Goal: Task Accomplishment & Management: Use online tool/utility

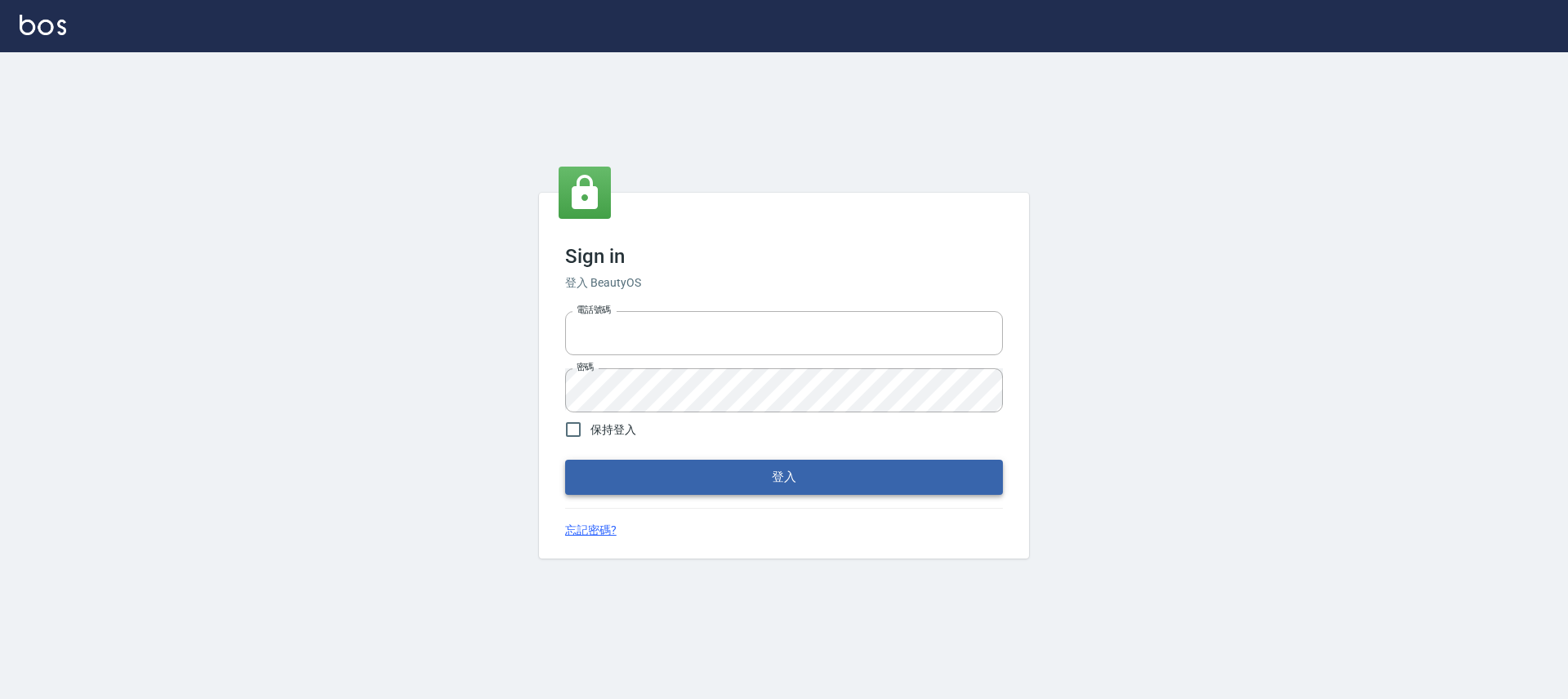
type input "25170116"
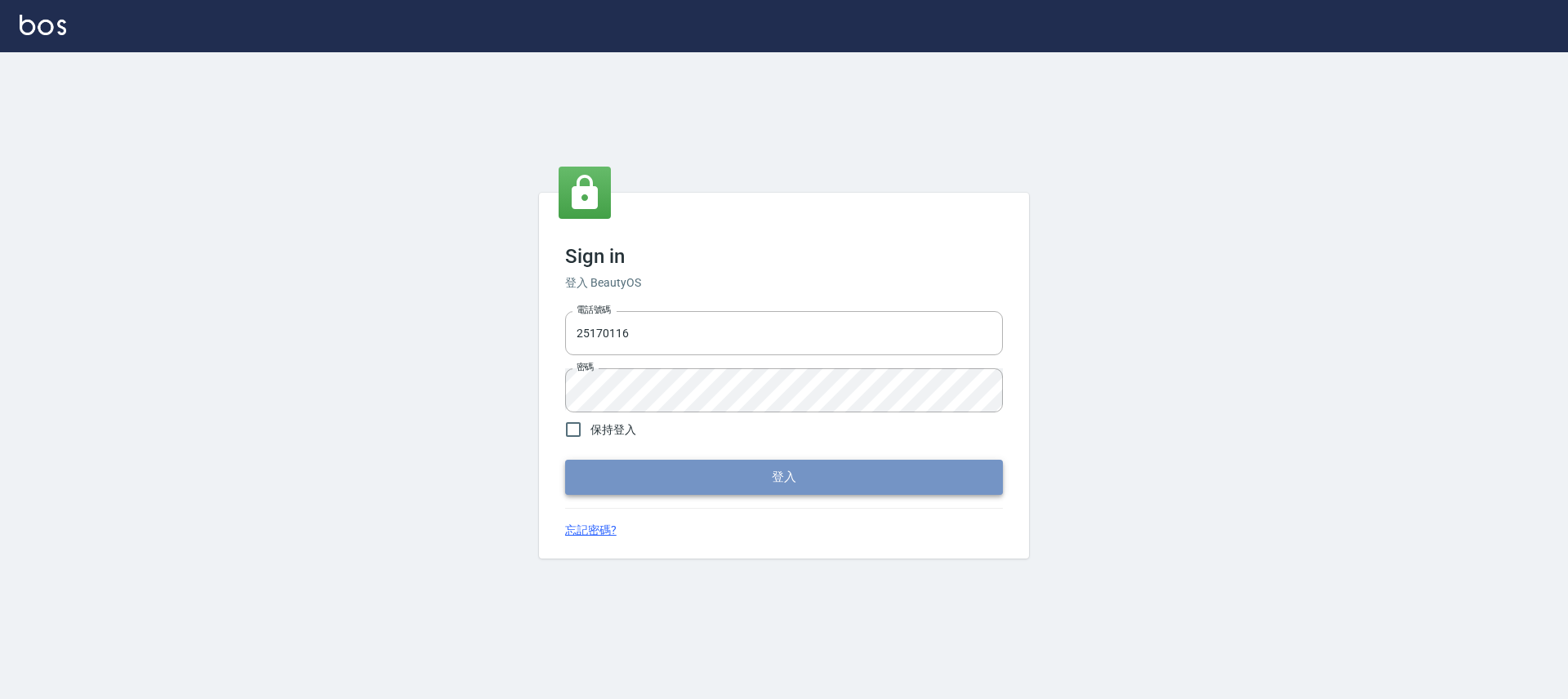
click at [892, 484] on button "登入" at bounding box center [784, 476] width 438 height 34
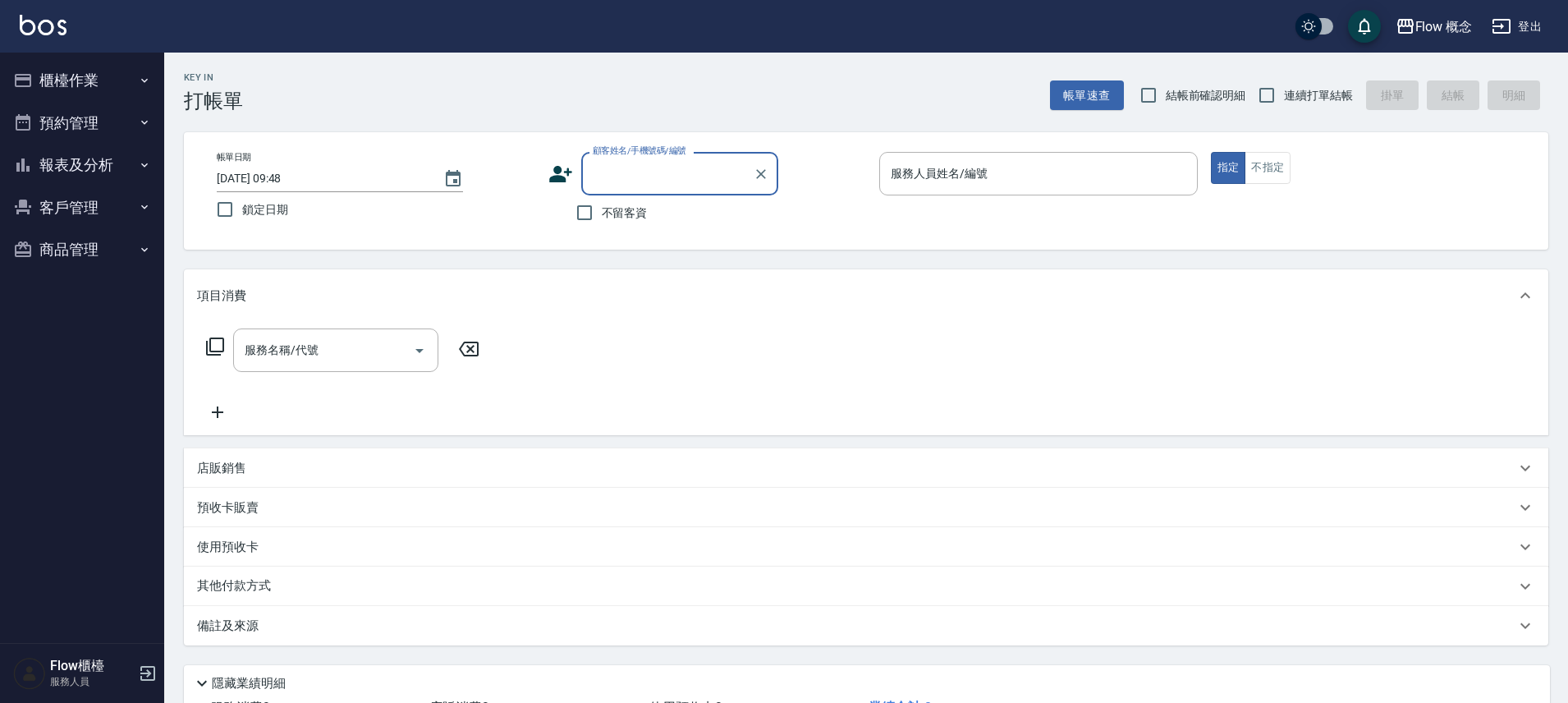
click at [107, 98] on button "櫃檯作業" at bounding box center [82, 80] width 151 height 43
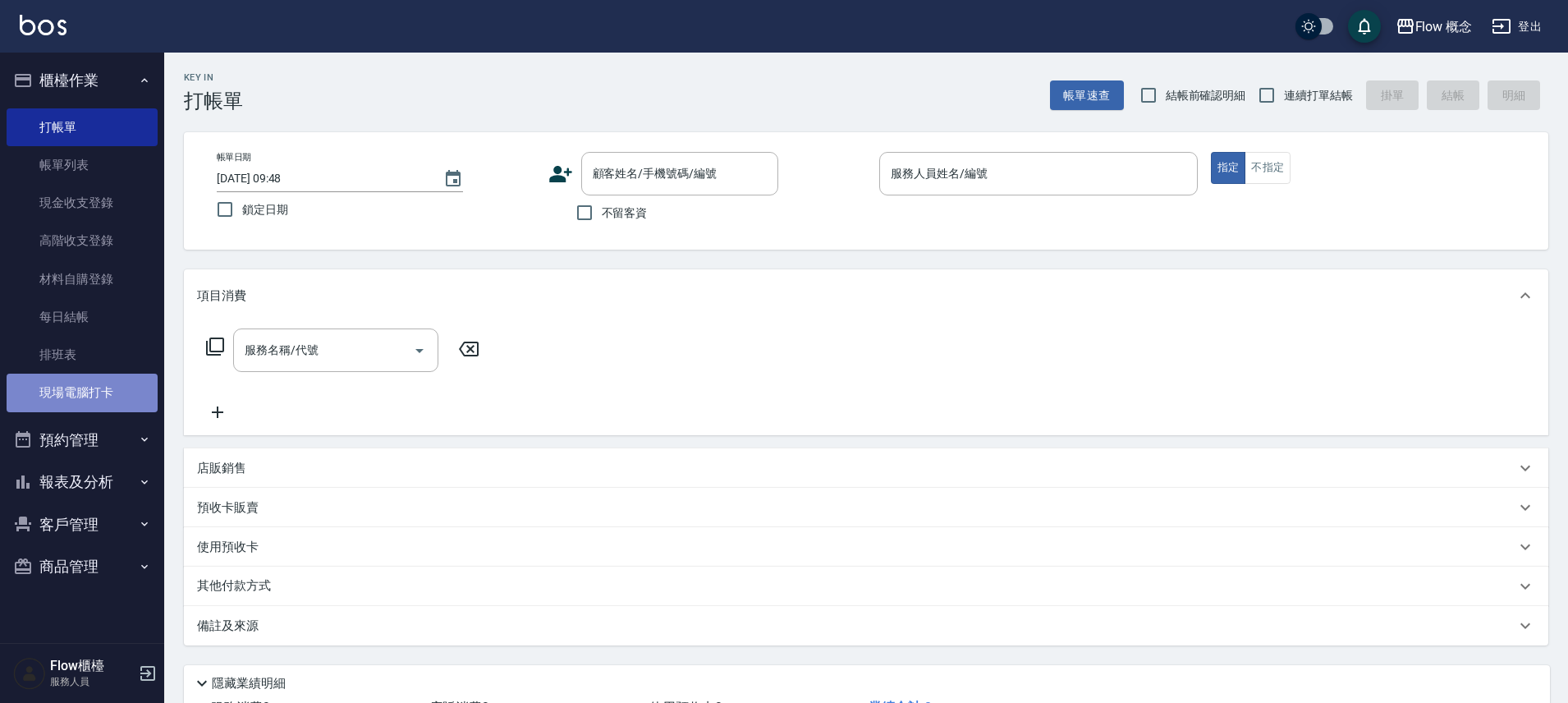
click at [109, 382] on link "現場電腦打卡" at bounding box center [82, 392] width 151 height 38
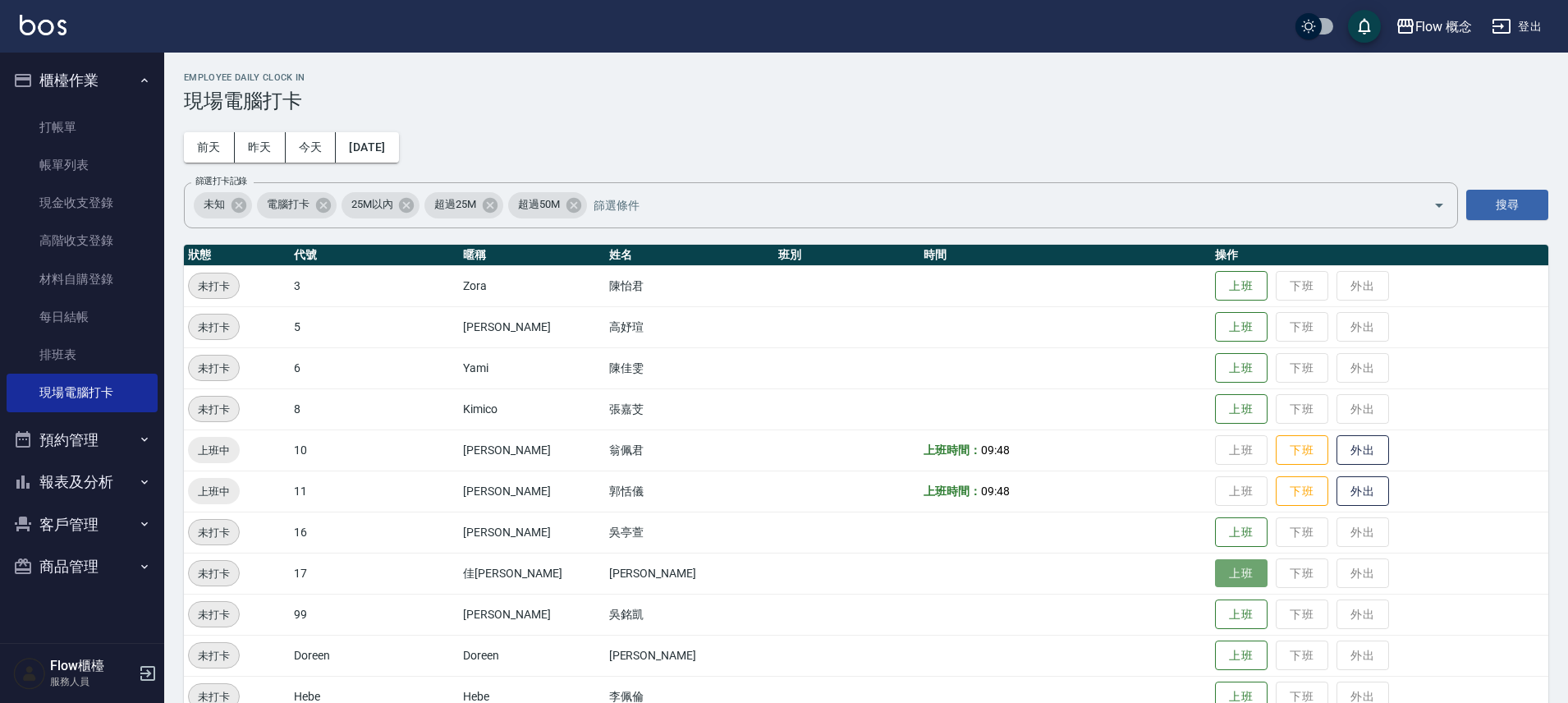
click at [1215, 567] on button "上班" at bounding box center [1241, 573] width 53 height 28
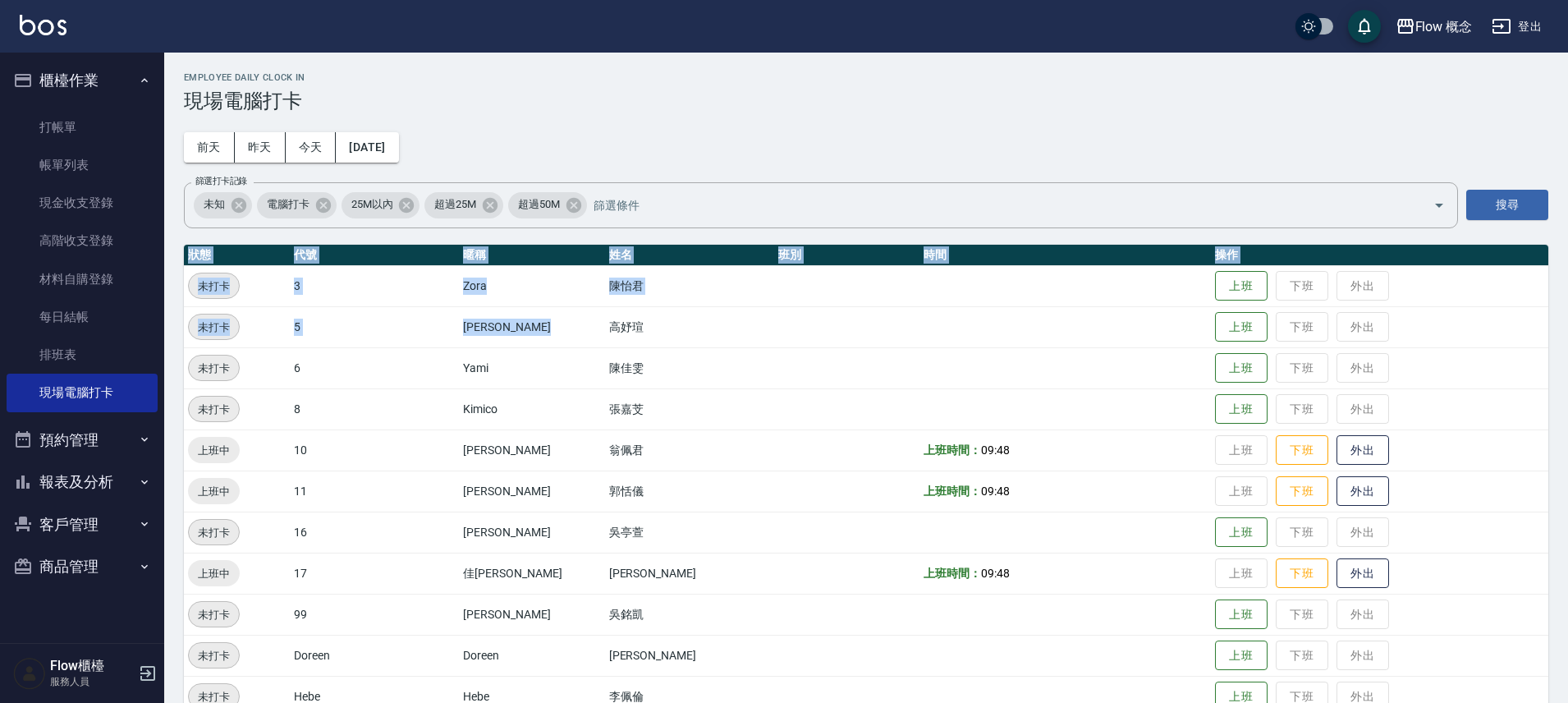
click at [0, 702] on html "Flow 概念 登出 櫃檯作業 打帳單 帳單列表 現金收支登錄 高階收支登錄 材料自購登錄 每日結帳 排班表 現場電腦打卡 預約管理 預約管理 單日預約紀錄 …" at bounding box center [784, 430] width 1568 height 860
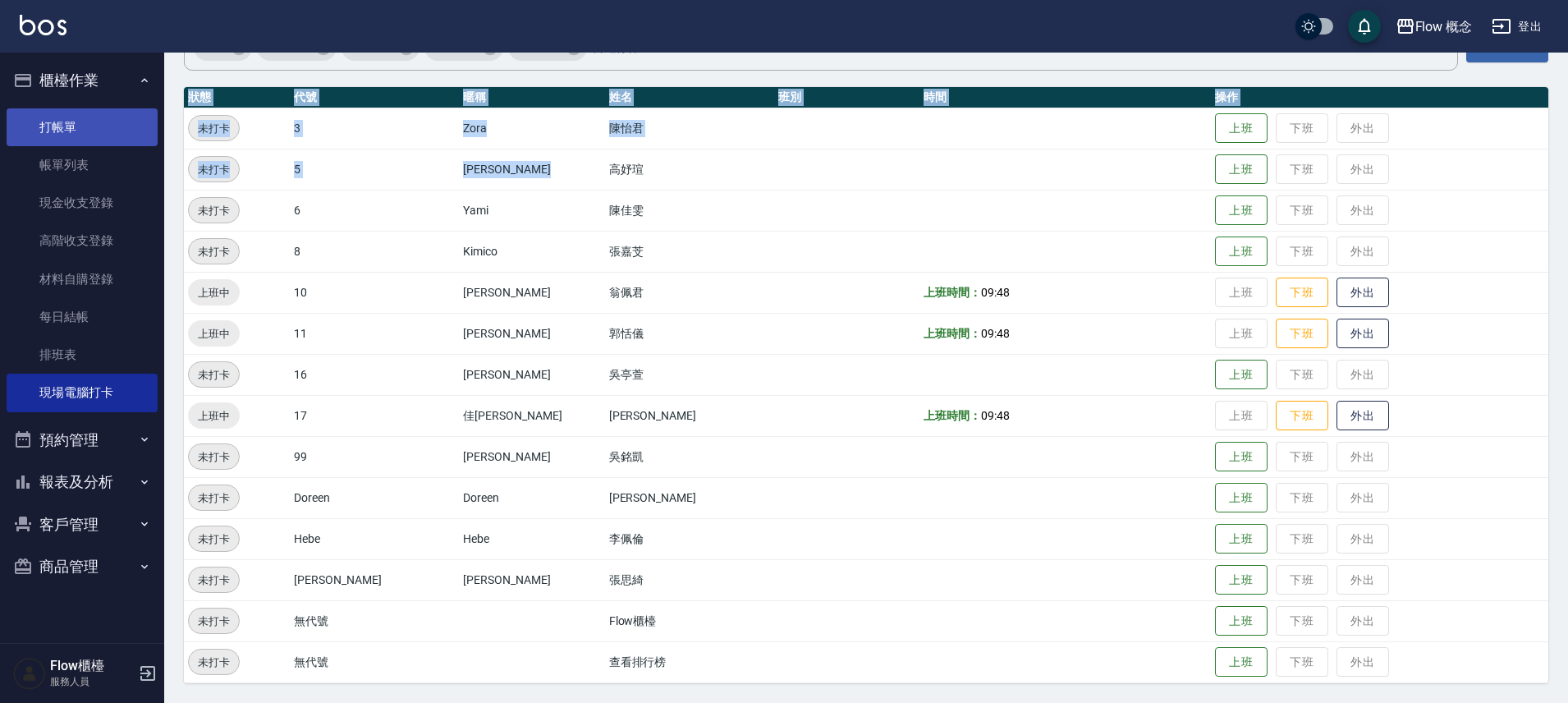
click at [69, 130] on link "打帳單" at bounding box center [82, 127] width 151 height 38
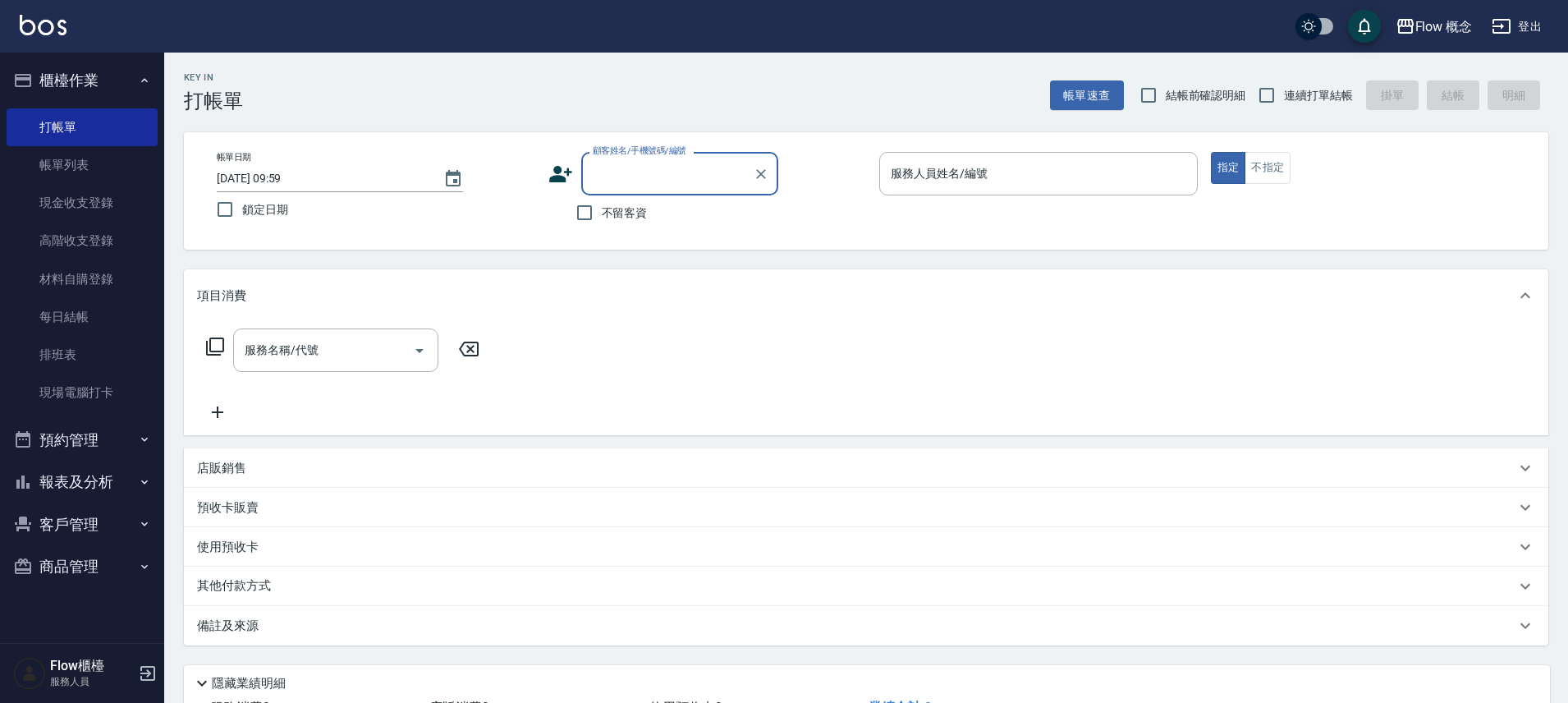
click at [120, 473] on button "報表及分析" at bounding box center [82, 481] width 151 height 43
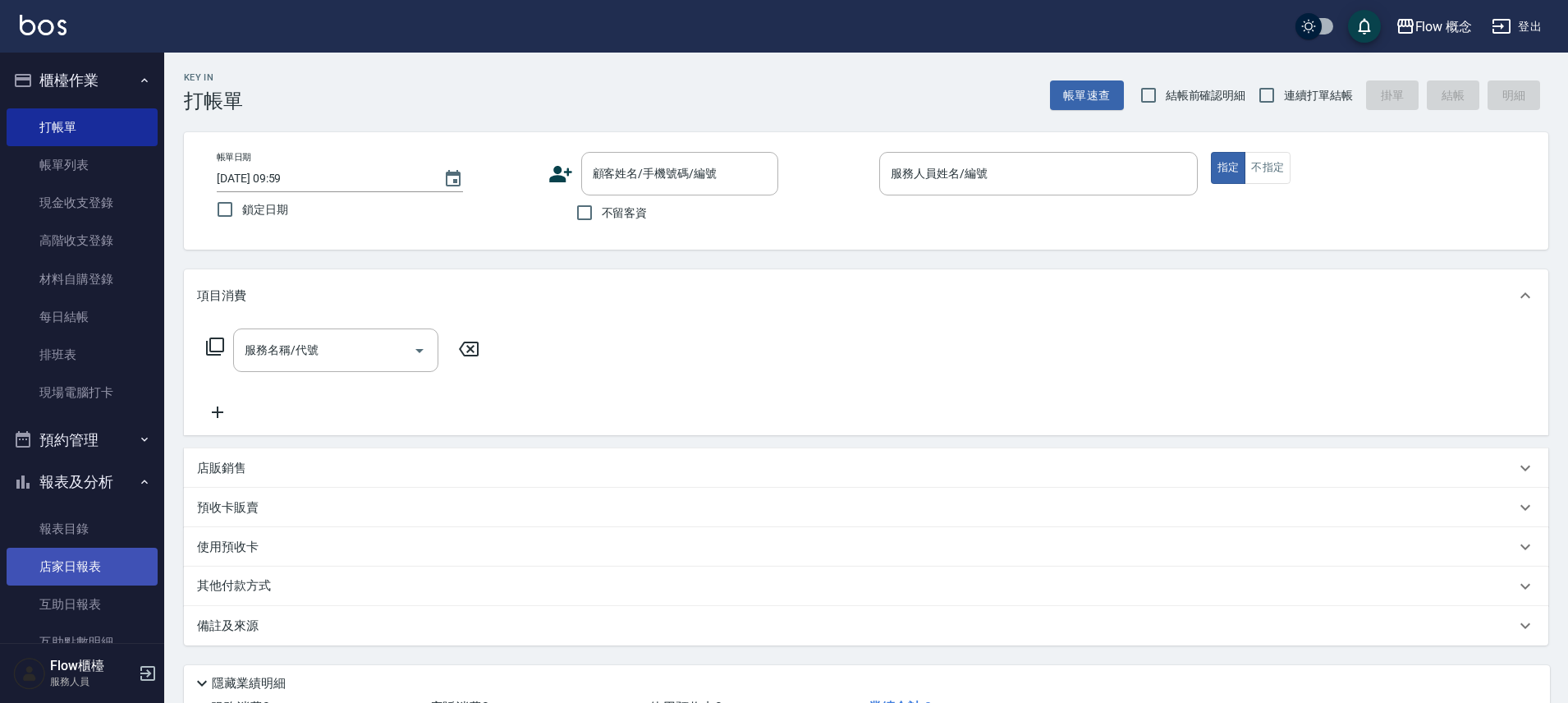
click at [77, 556] on link "店家日報表" at bounding box center [82, 566] width 151 height 38
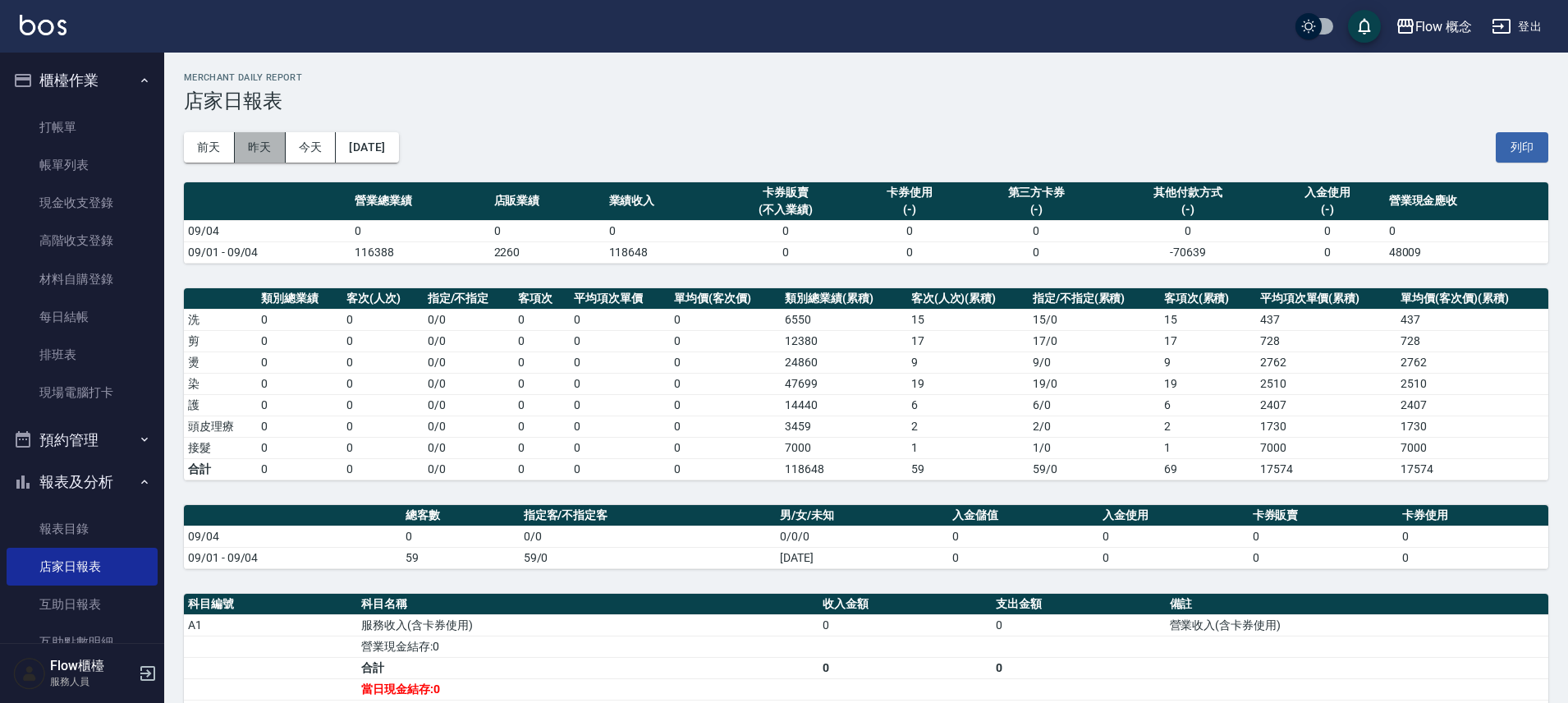
click at [267, 143] on button "昨天" at bounding box center [260, 147] width 51 height 30
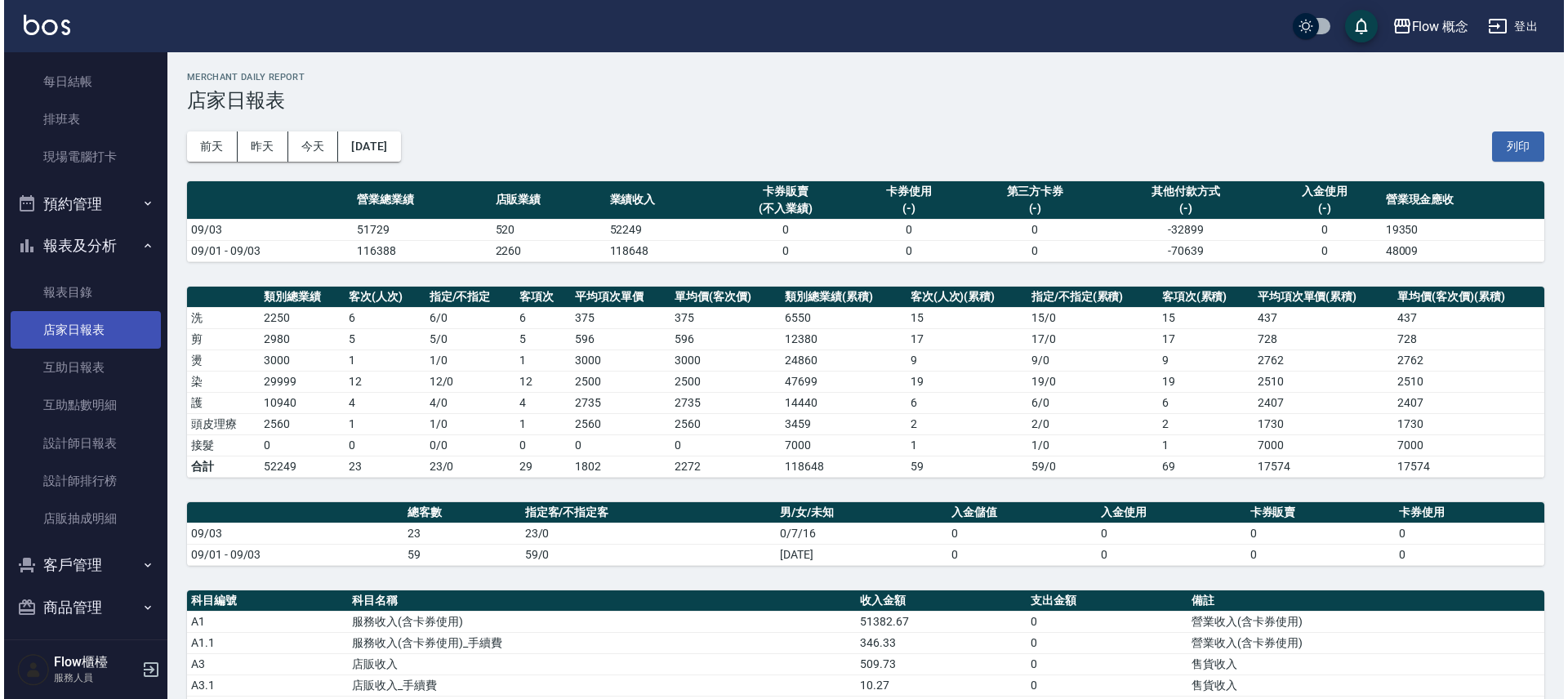
scroll to position [242, 0]
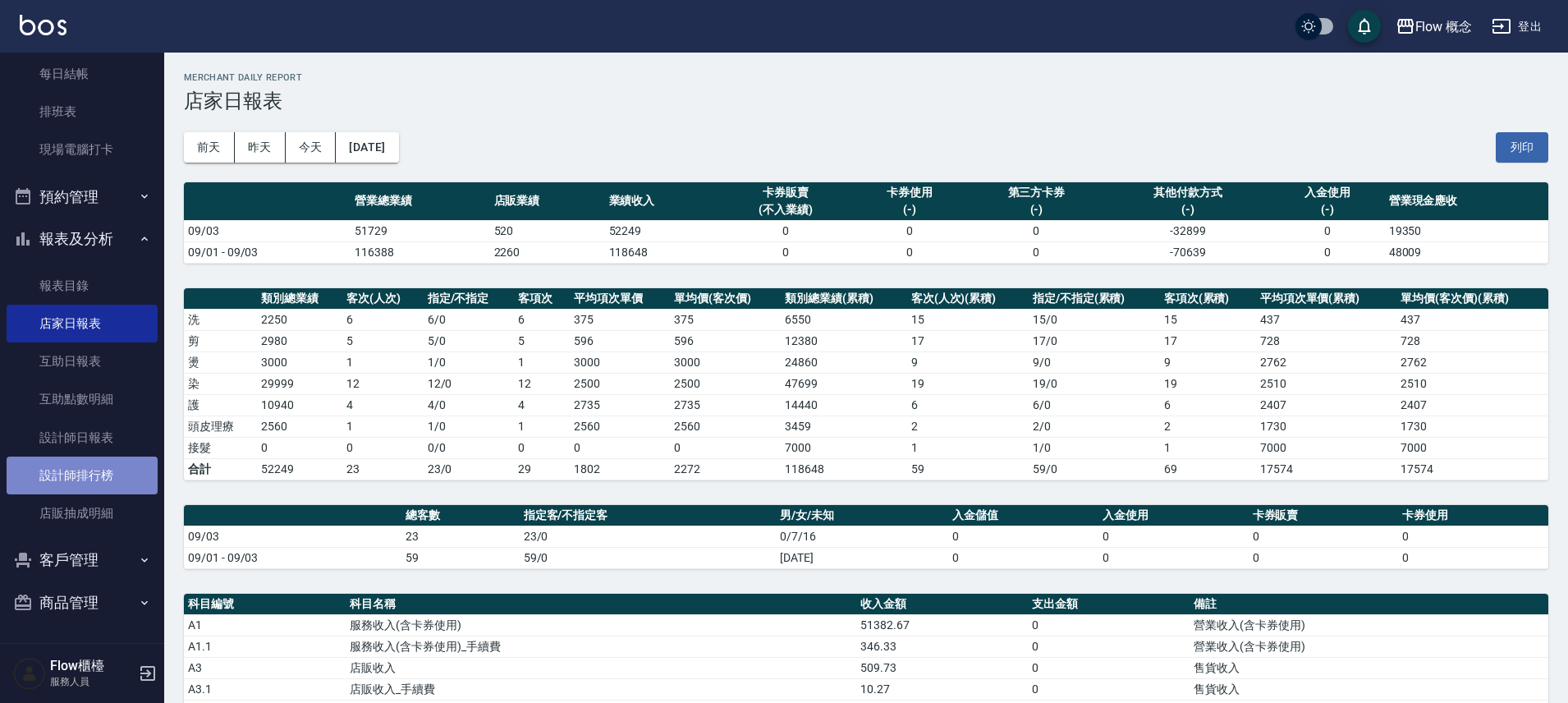
click at [101, 471] on link "設計師排行榜" at bounding box center [82, 475] width 151 height 38
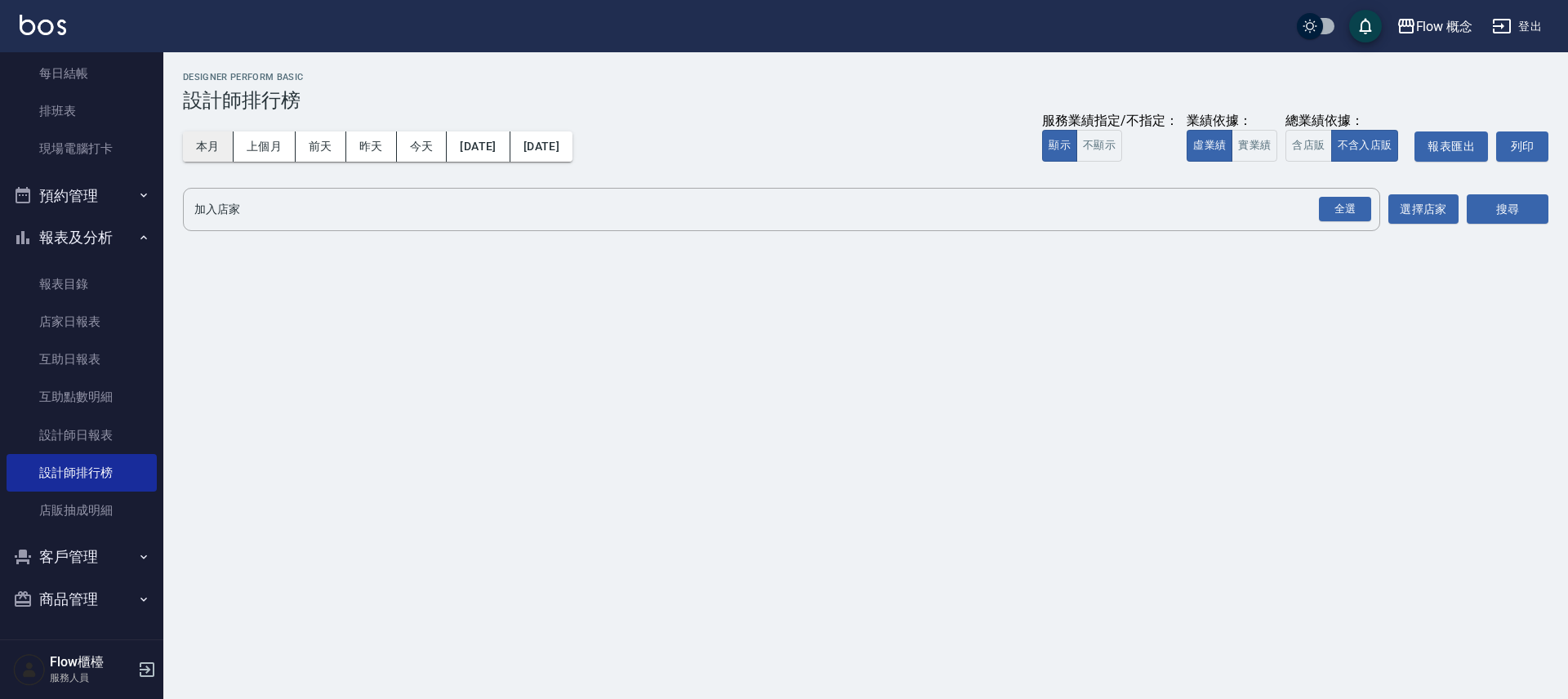
click at [219, 145] on button "本月" at bounding box center [208, 146] width 51 height 30
click at [1356, 205] on div "全選" at bounding box center [1344, 209] width 52 height 25
click at [1511, 199] on button "搜尋" at bounding box center [1507, 210] width 81 height 30
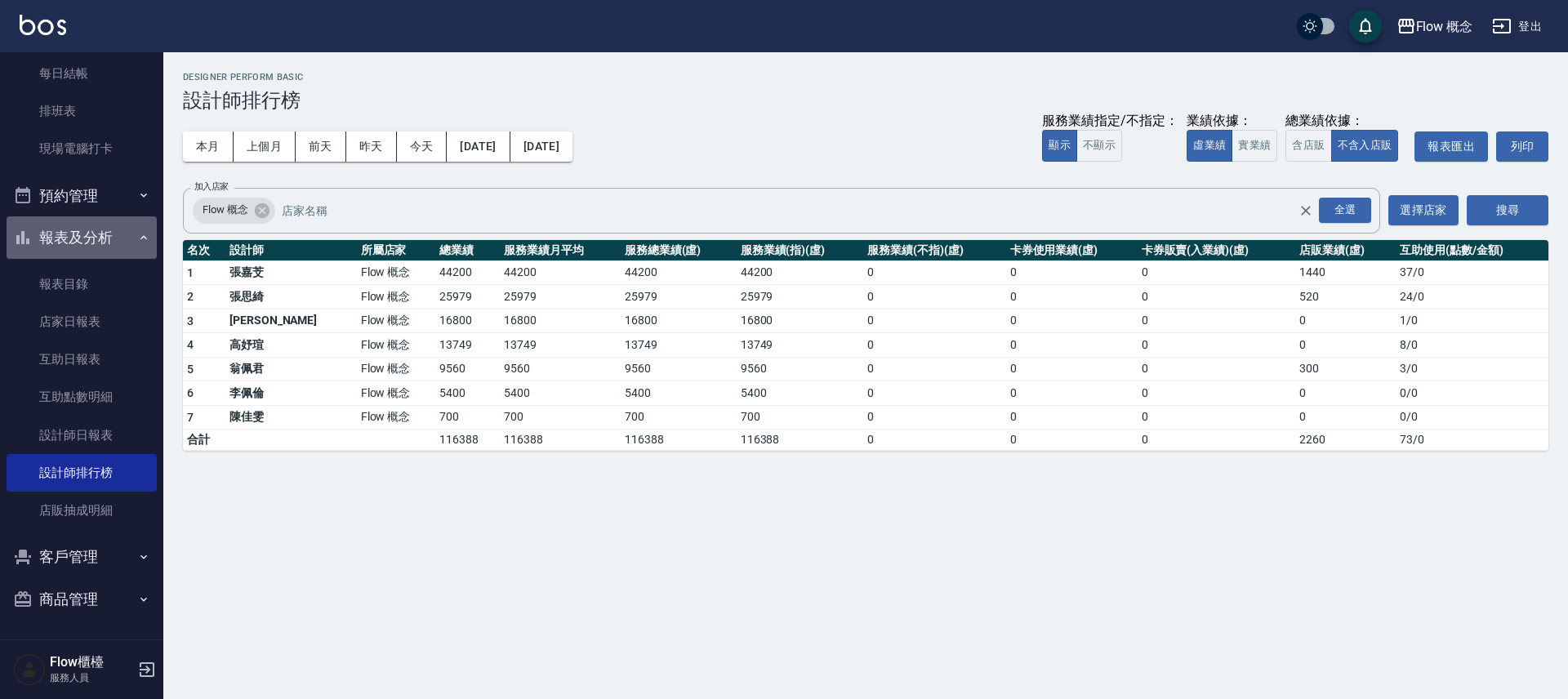
click at [94, 244] on button "報表及分析" at bounding box center [81, 237] width 150 height 42
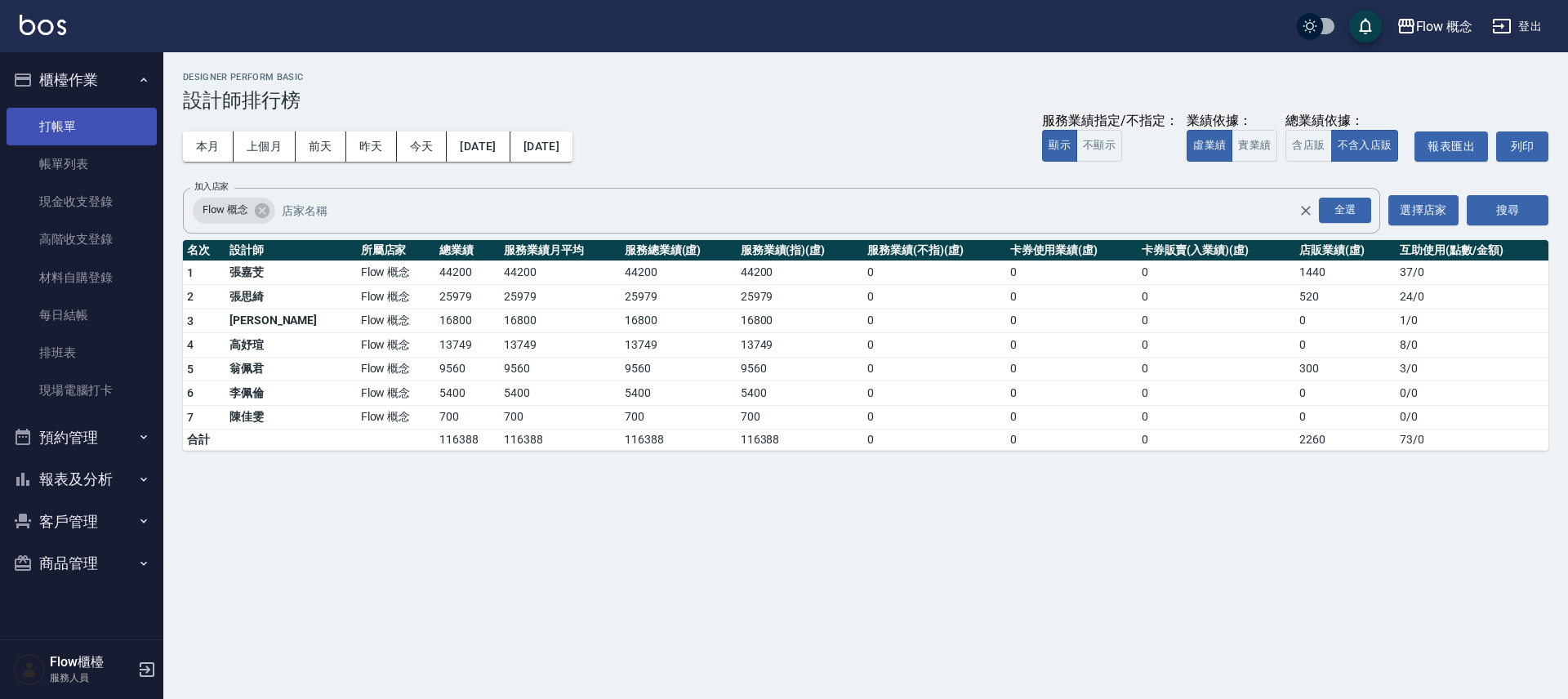
click at [77, 119] on link "打帳單" at bounding box center [81, 126] width 150 height 37
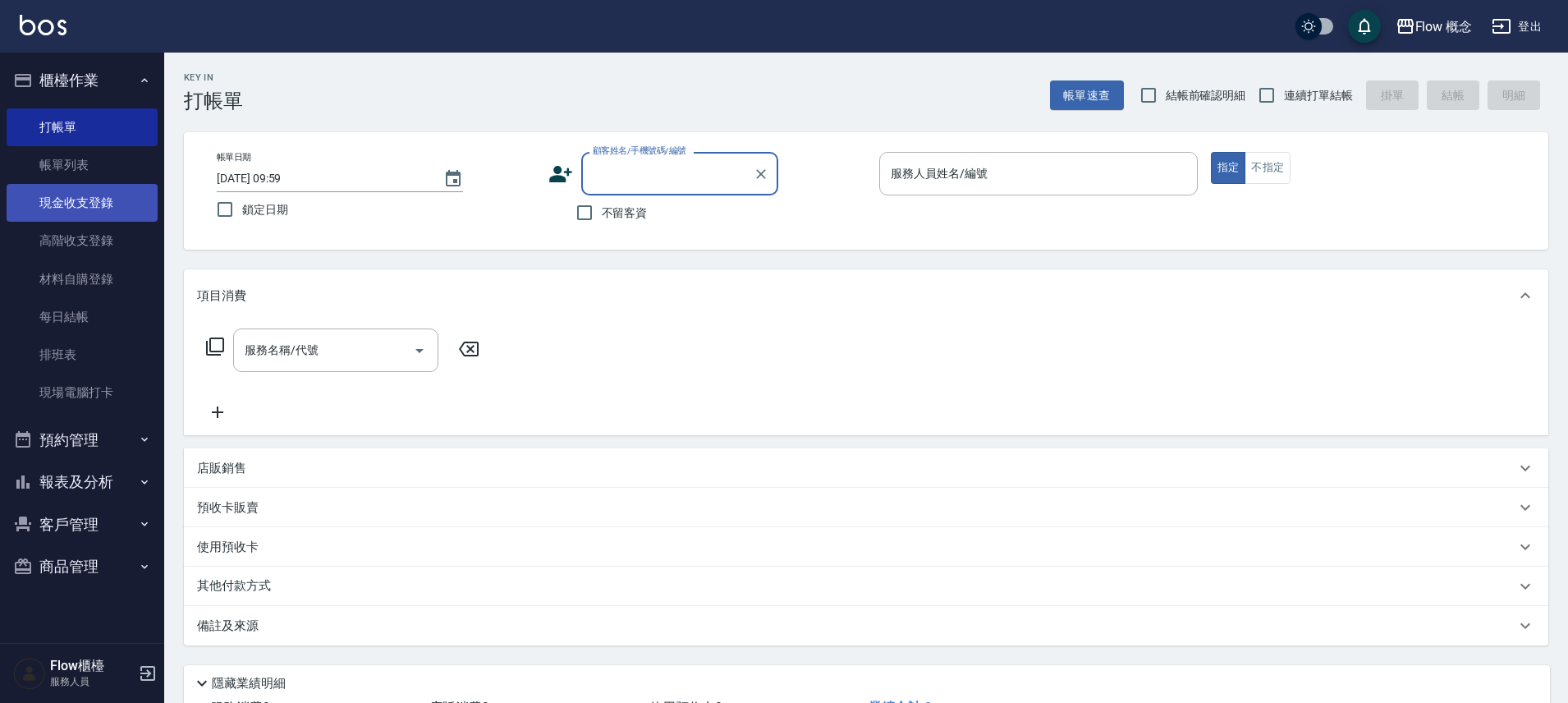
click at [90, 204] on link "現金收支登錄" at bounding box center [82, 202] width 151 height 38
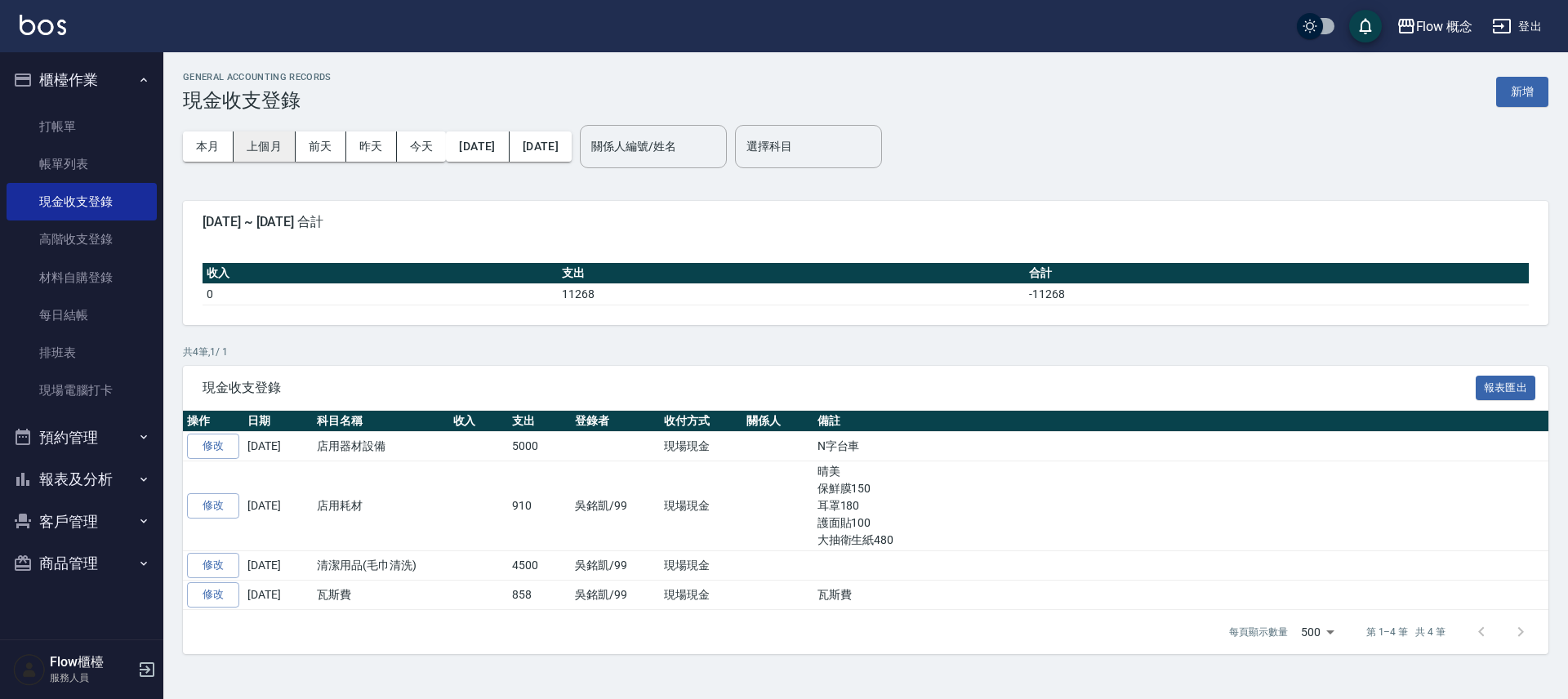
click at [254, 148] on button "上個月" at bounding box center [264, 146] width 62 height 30
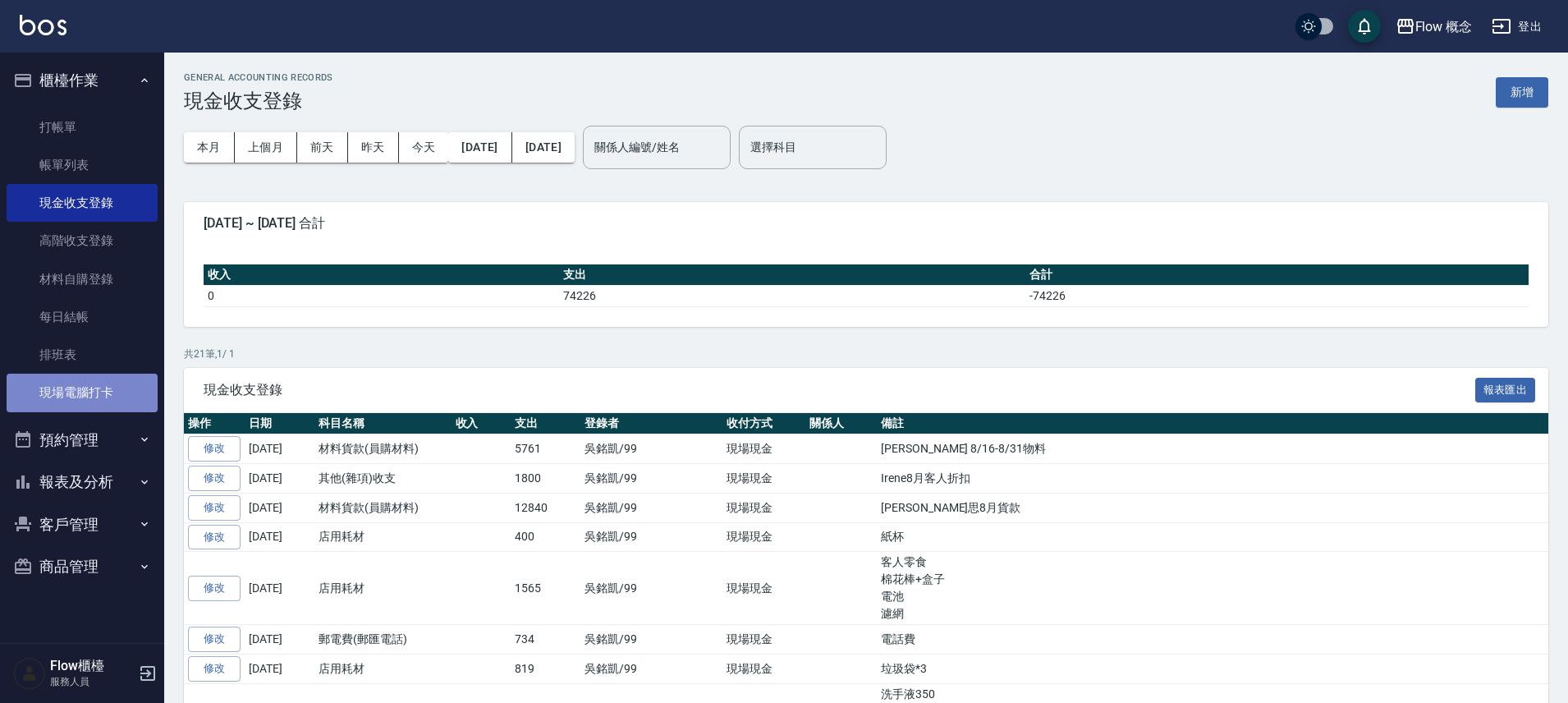
click at [44, 391] on link "現場電腦打卡" at bounding box center [82, 392] width 151 height 38
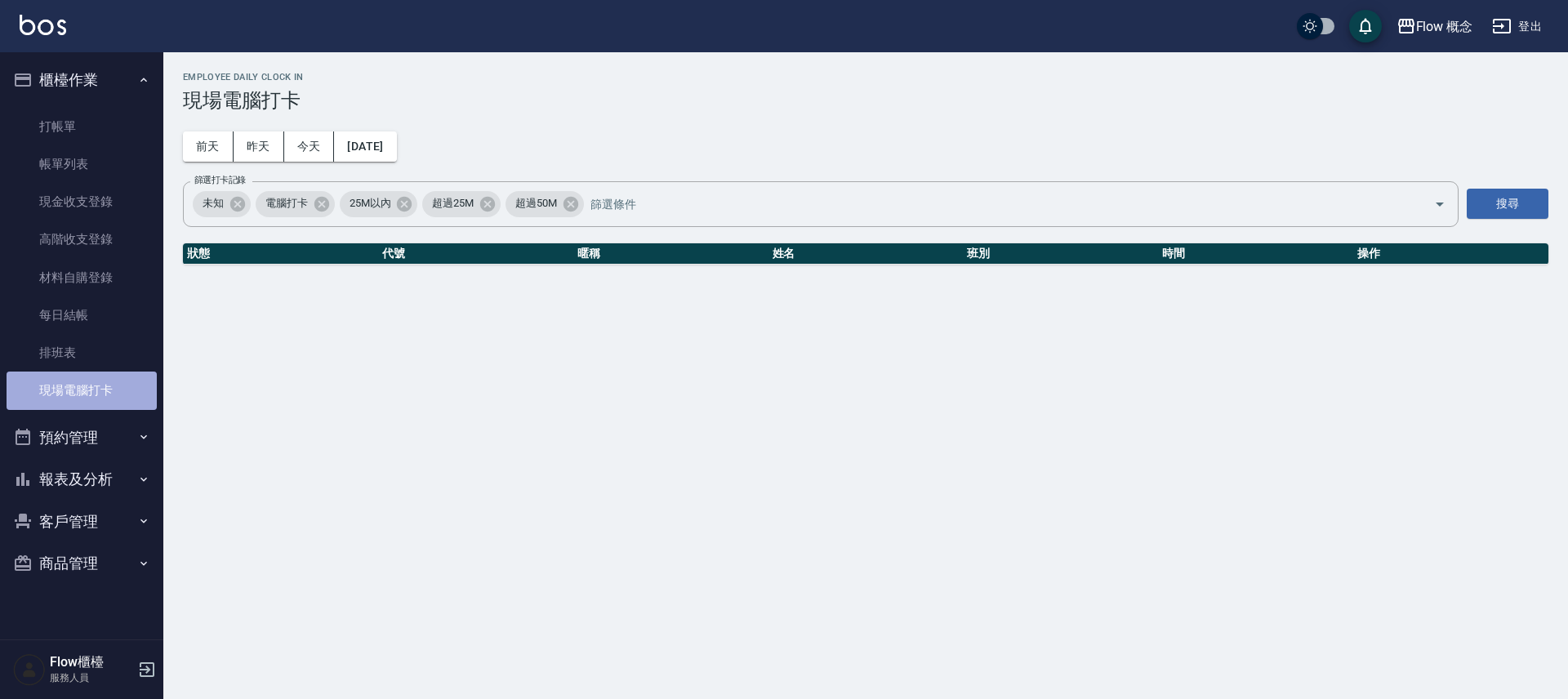
click at [44, 389] on link "現場電腦打卡" at bounding box center [81, 390] width 150 height 37
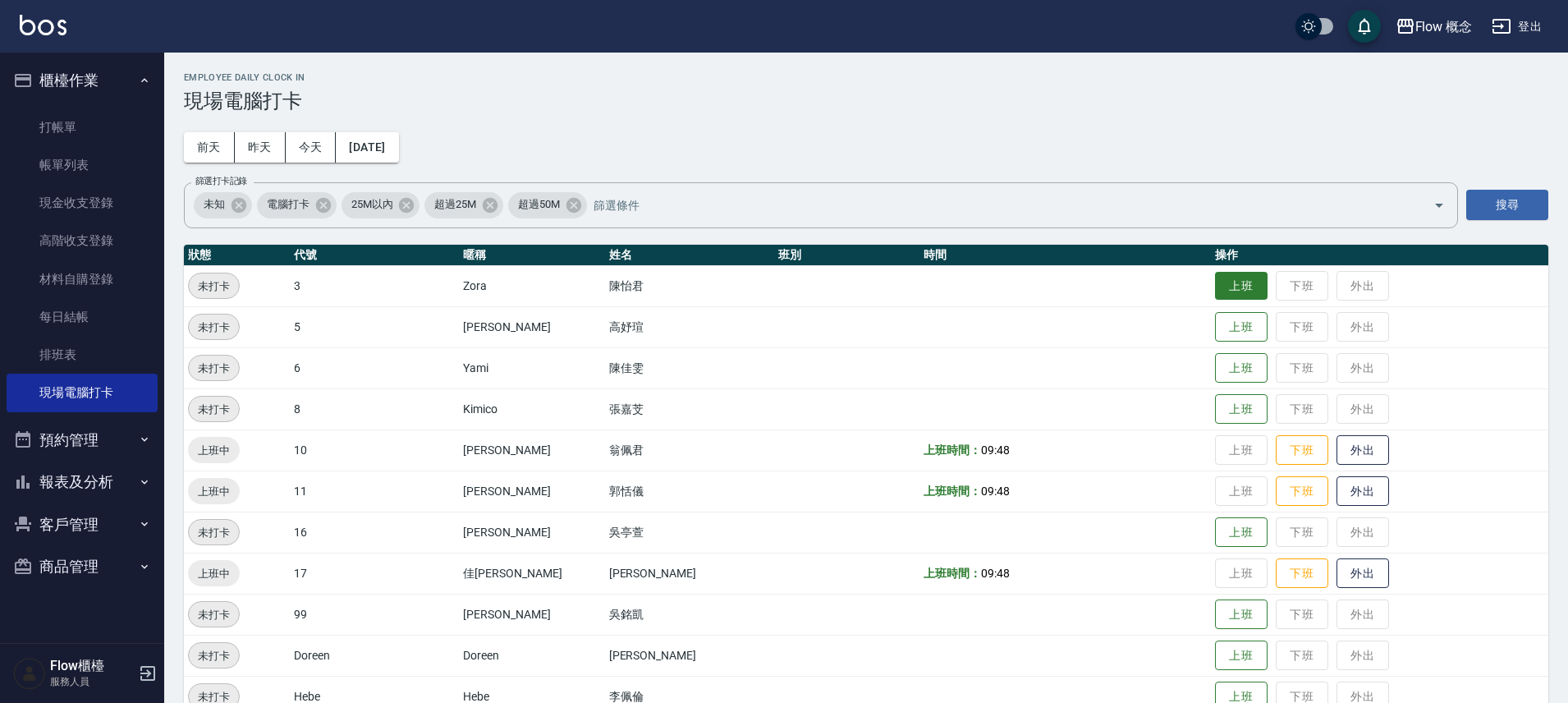
click at [1215, 297] on button "上班" at bounding box center [1241, 286] width 53 height 28
